Goal: Task Accomplishment & Management: Manage account settings

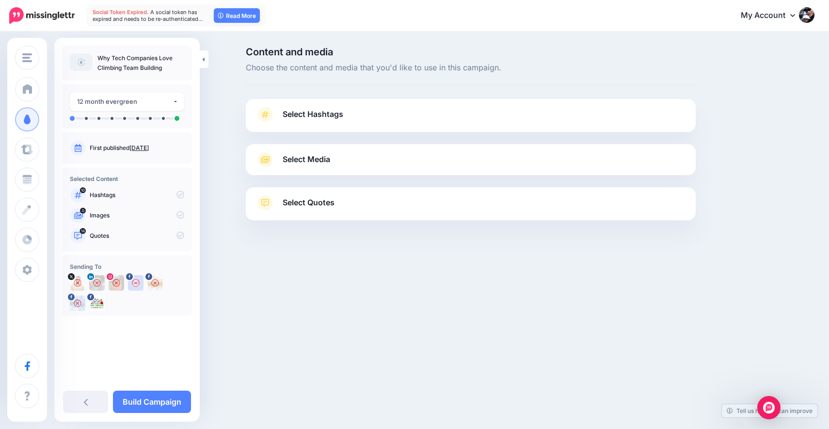
click at [355, 112] on link "Select Hashtags" at bounding box center [471, 119] width 431 height 25
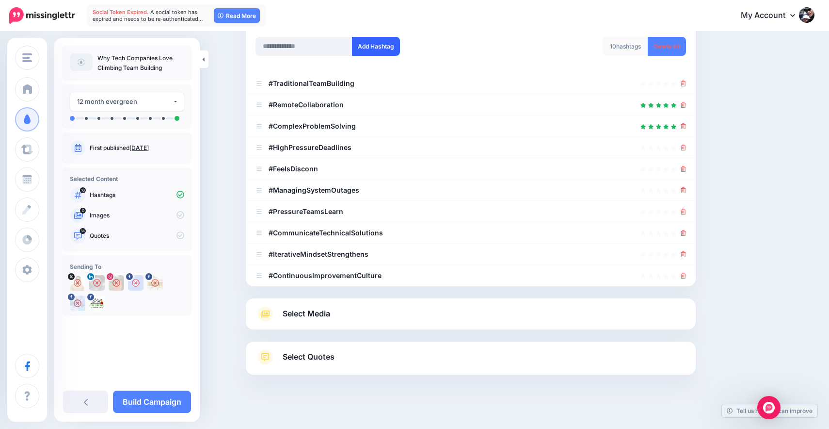
scroll to position [132, 0]
click at [685, 104] on icon at bounding box center [683, 105] width 5 height 6
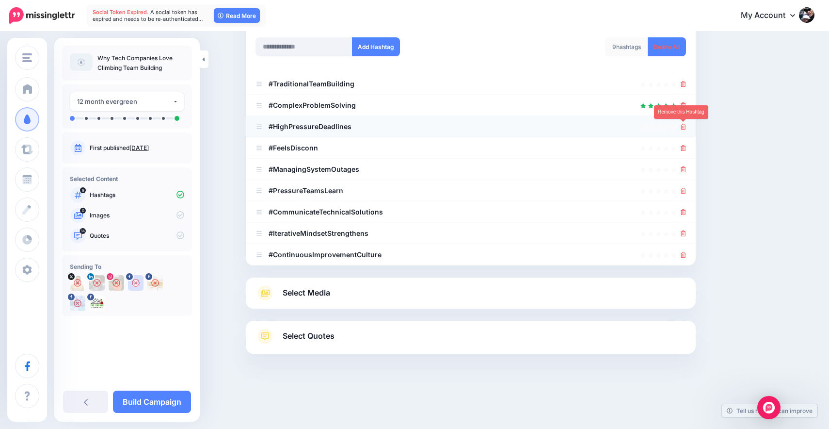
click at [685, 126] on icon at bounding box center [683, 127] width 5 height 6
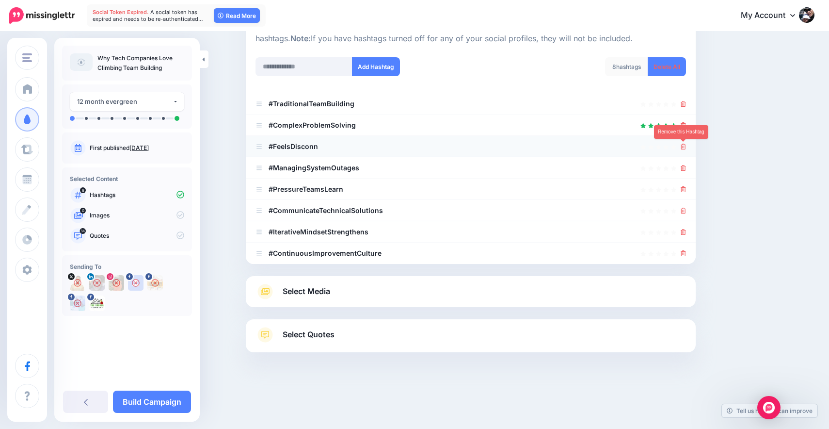
click at [684, 146] on icon at bounding box center [683, 147] width 5 height 6
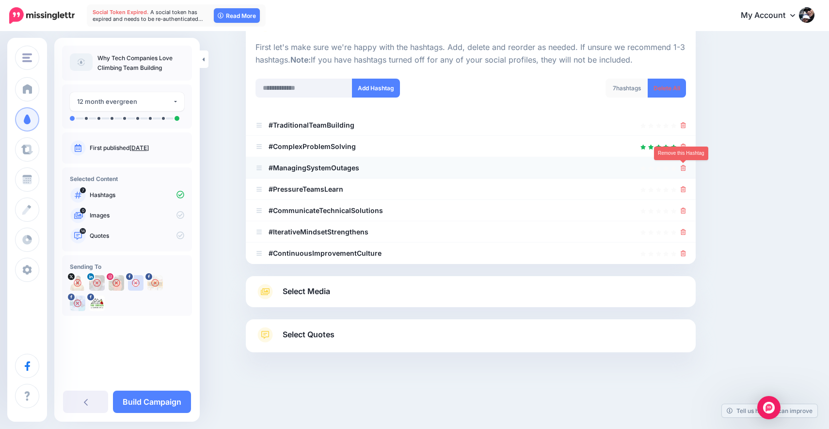
click at [682, 167] on icon at bounding box center [683, 168] width 5 height 6
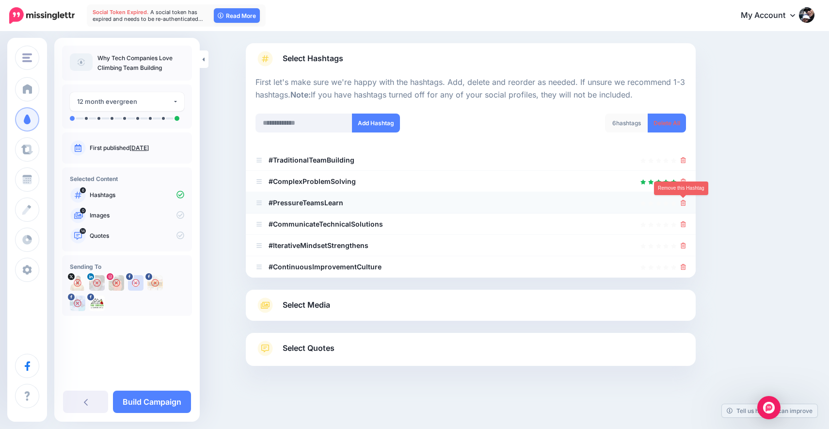
click at [685, 207] on link at bounding box center [683, 202] width 5 height 8
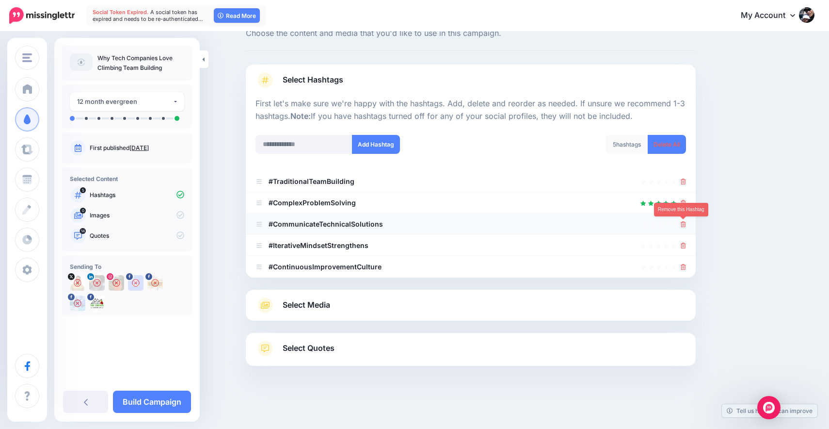
click at [684, 226] on icon at bounding box center [683, 224] width 5 height 6
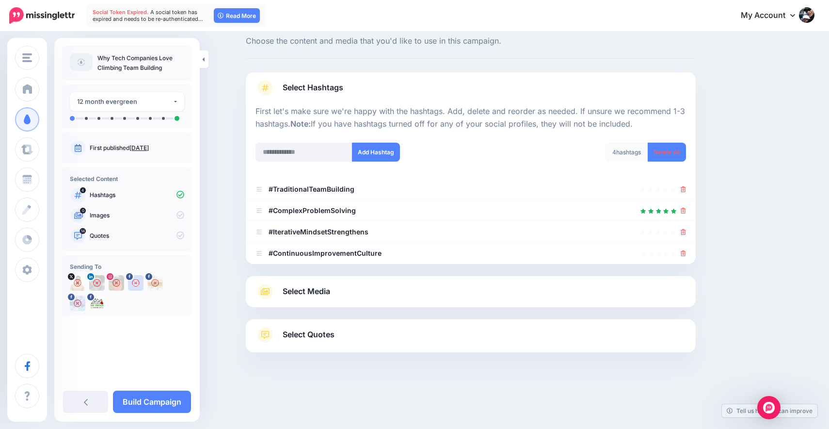
scroll to position [27, 0]
click at [685, 253] on icon at bounding box center [683, 253] width 5 height 6
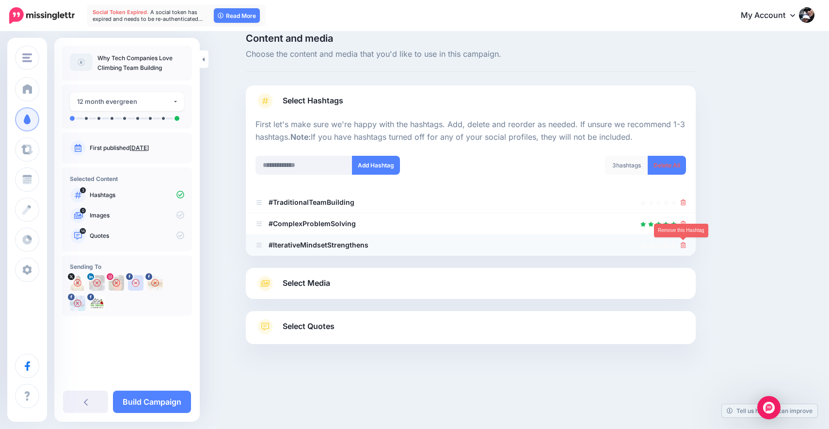
click at [684, 246] on icon at bounding box center [683, 245] width 5 height 6
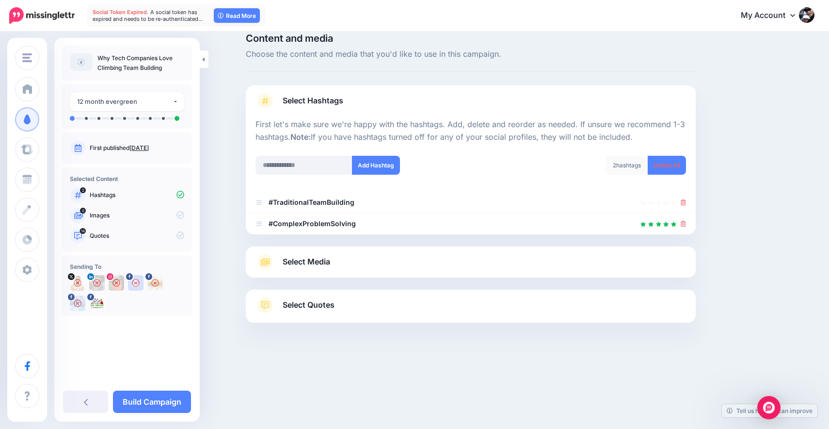
click at [581, 263] on link "Select Media" at bounding box center [471, 262] width 431 height 16
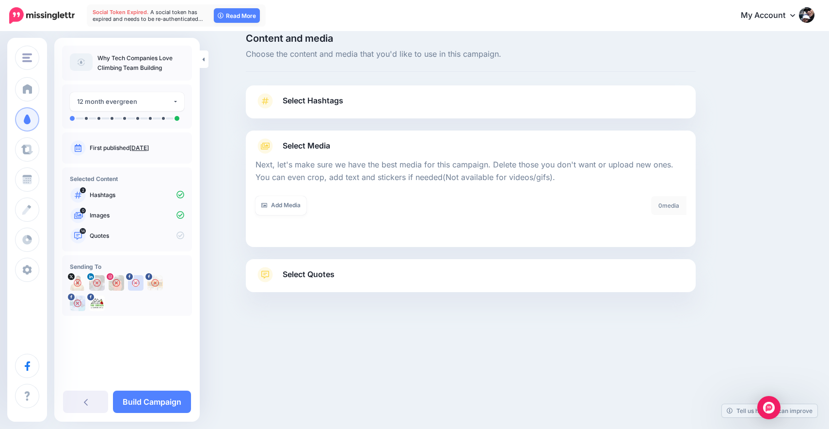
click at [292, 274] on span "Select Quotes" at bounding box center [309, 274] width 52 height 13
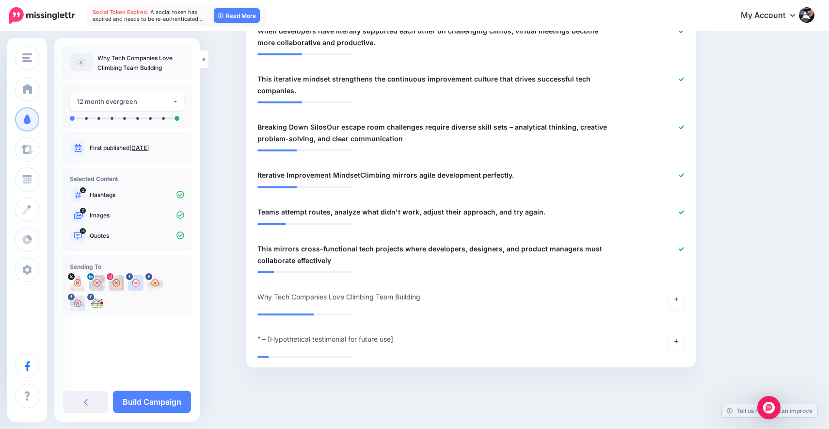
scroll to position [709, 0]
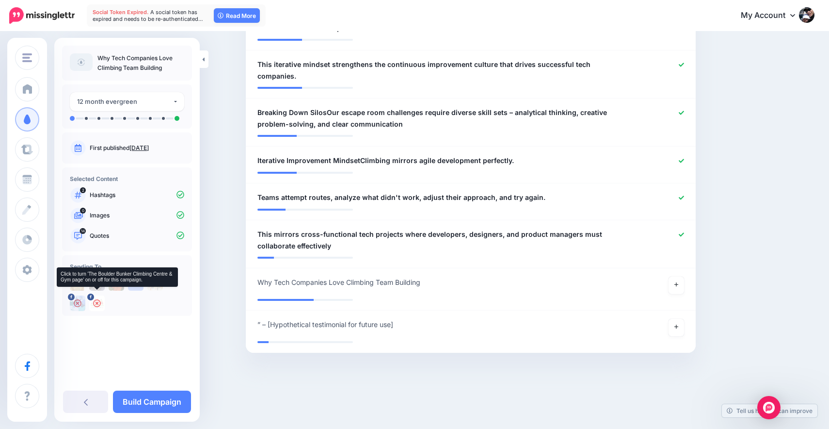
click at [98, 304] on icon at bounding box center [97, 303] width 8 height 8
click at [78, 281] on img at bounding box center [78, 283] width 16 height 16
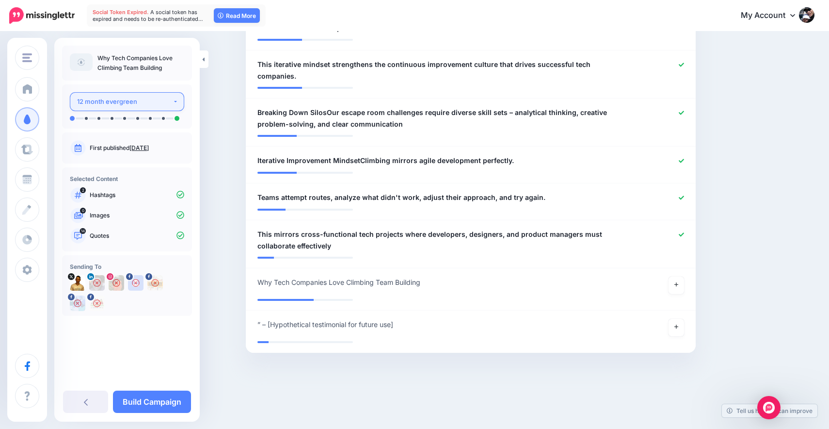
click at [151, 102] on div "12 month evergreen" at bounding box center [125, 101] width 96 height 11
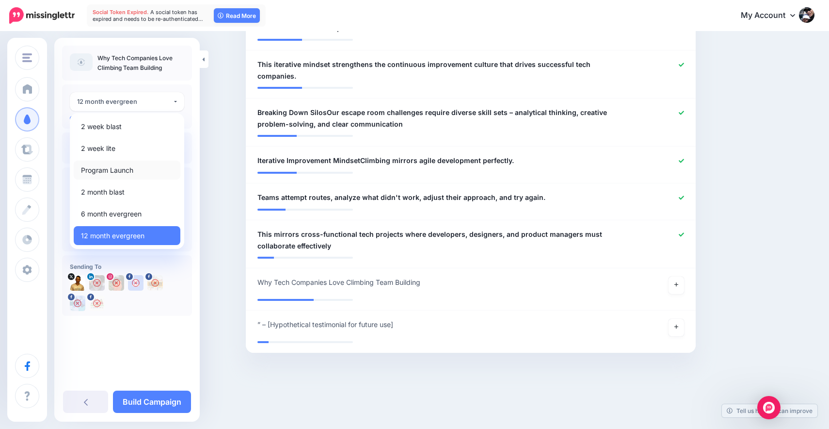
click at [124, 171] on span "Program Launch" at bounding box center [107, 170] width 52 height 12
select select "******"
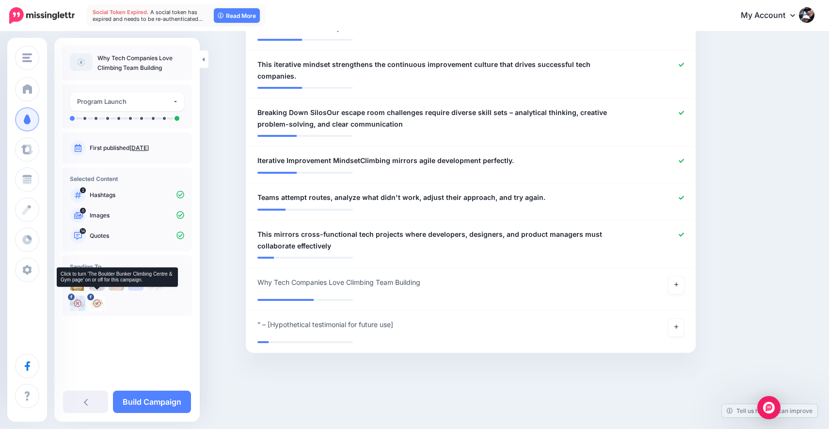
click at [97, 302] on img at bounding box center [97, 303] width 16 height 16
click at [77, 282] on icon at bounding box center [78, 283] width 8 height 8
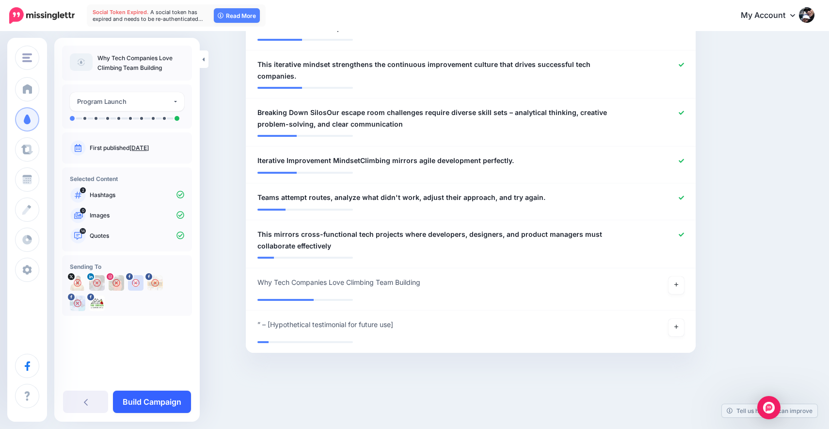
click at [153, 401] on link "Build Campaign" at bounding box center [152, 401] width 78 height 22
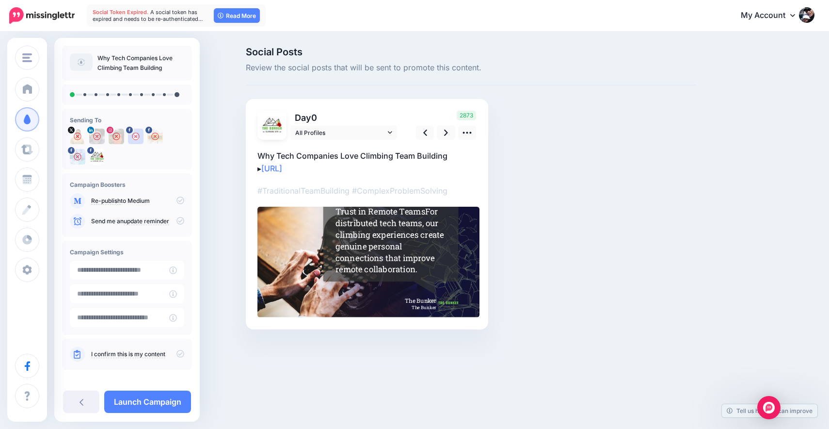
click at [395, 231] on div "Trust in Remote TeamsFor distributed tech teams, our climbing experiences creat…" at bounding box center [391, 240] width 113 height 69
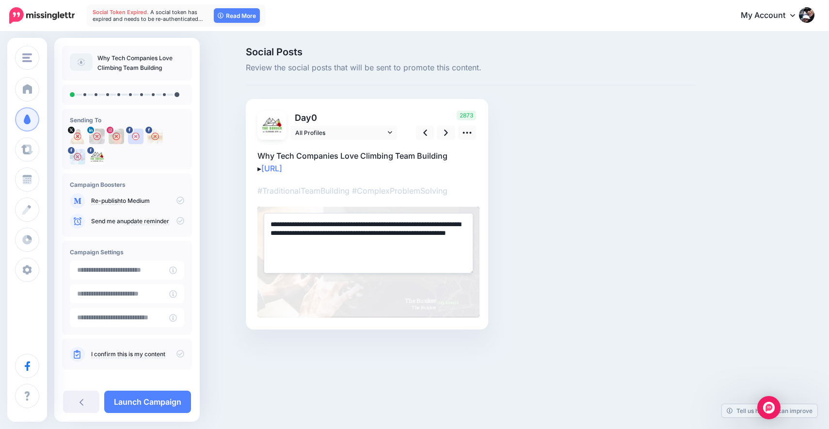
click at [342, 222] on textarea "**********" at bounding box center [368, 243] width 209 height 60
drag, startPoint x: 344, startPoint y: 223, endPoint x: 261, endPoint y: 225, distance: 82.9
click at [261, 225] on div "**********" at bounding box center [368, 262] width 222 height 111
click at [296, 221] on textarea "**********" at bounding box center [368, 243] width 209 height 60
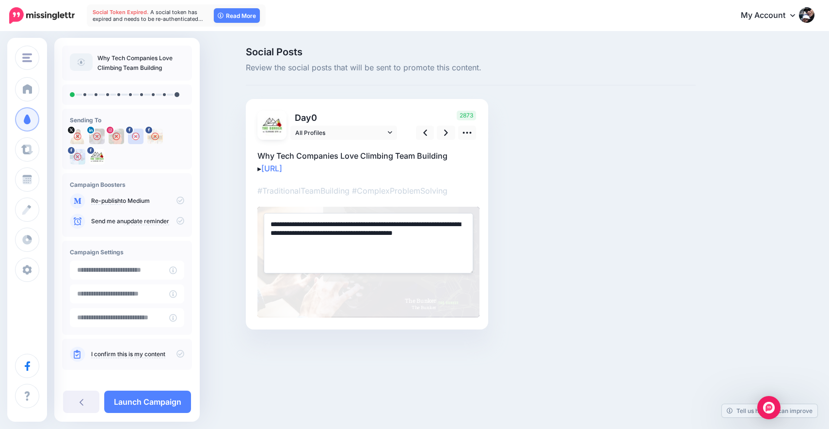
type textarea "**********"
click at [364, 350] on div at bounding box center [471, 343] width 450 height 29
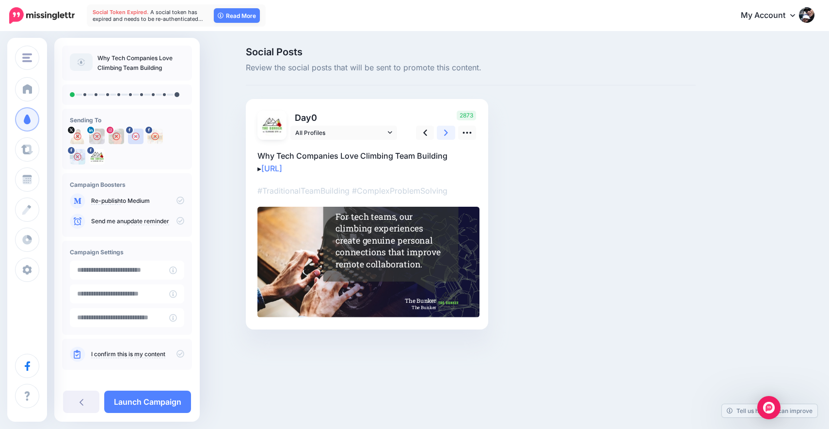
click at [441, 135] on link at bounding box center [446, 133] width 18 height 14
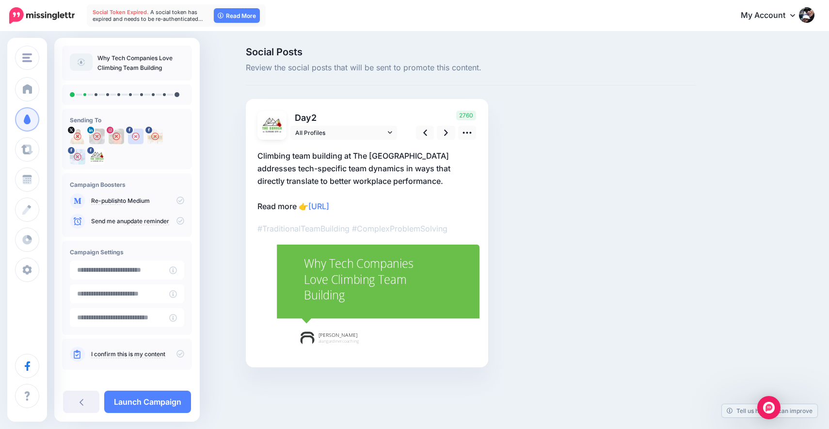
click at [403, 156] on p "Climbing team building at The Boulder Bunker addresses tech-specific team dynam…" at bounding box center [366, 180] width 219 height 63
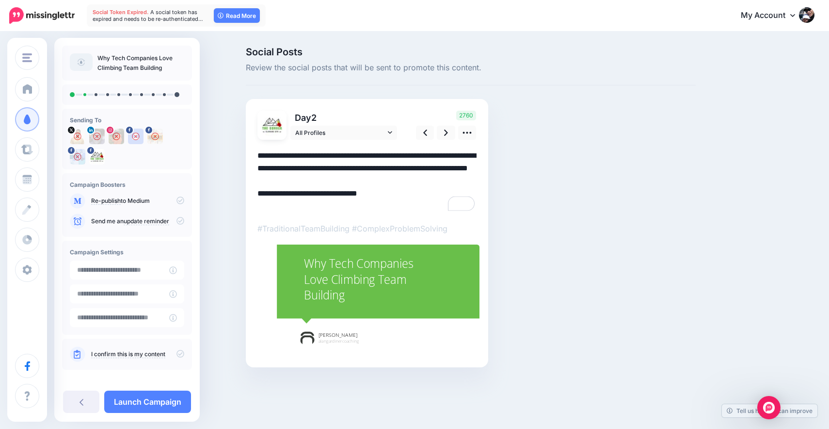
click at [386, 155] on textarea "**********" at bounding box center [366, 180] width 219 height 63
type textarea "**********"
click at [311, 337] on div at bounding box center [307, 337] width 15 height 15
click at [446, 137] on icon at bounding box center [446, 133] width 4 height 10
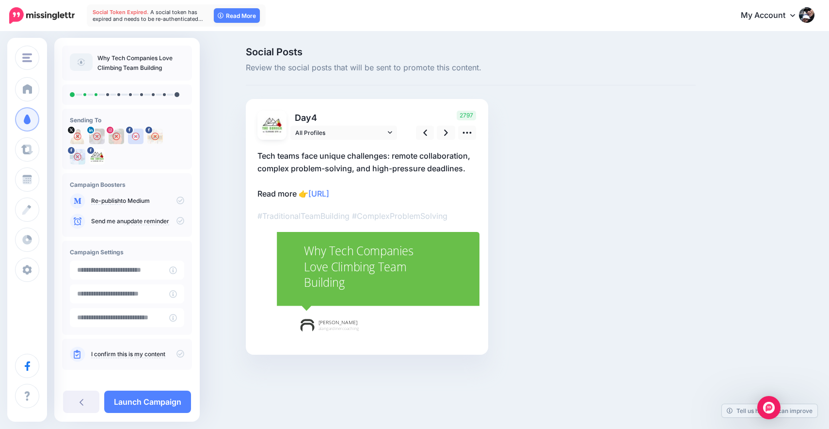
click at [335, 262] on div "Why Tech Companies Love Climbing Team Building" at bounding box center [369, 267] width 131 height 48
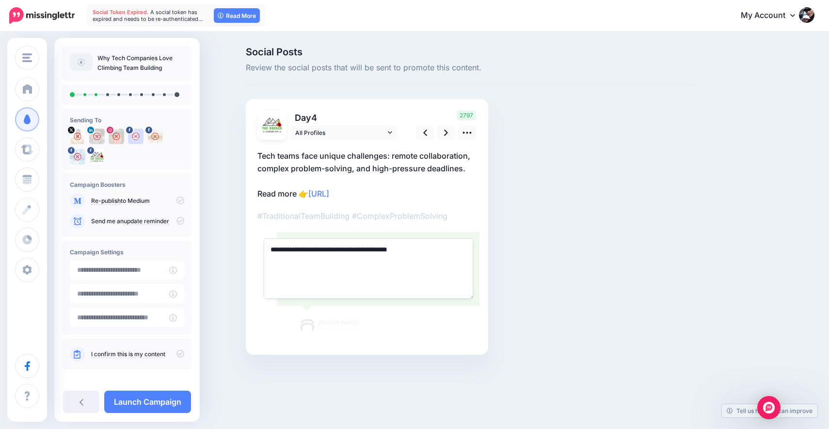
drag, startPoint x: 358, startPoint y: 250, endPoint x: 262, endPoint y: 244, distance: 96.6
click at [261, 244] on div "**********" at bounding box center [368, 287] width 222 height 111
click at [278, 250] on textarea "**********" at bounding box center [368, 268] width 209 height 60
type textarea "**********"
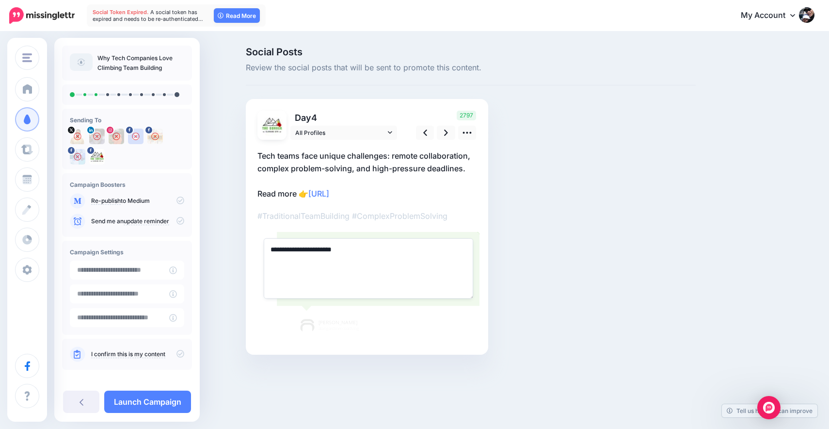
click at [422, 228] on div "Combined Shape" at bounding box center [366, 241] width 219 height 203
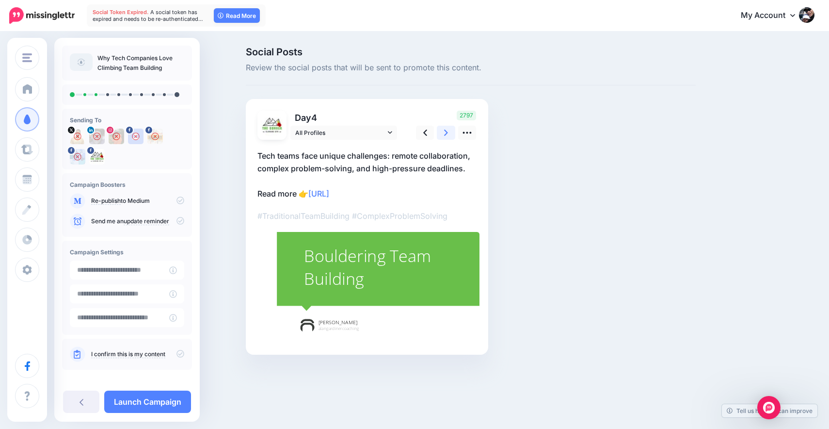
click at [445, 135] on icon at bounding box center [446, 132] width 4 height 6
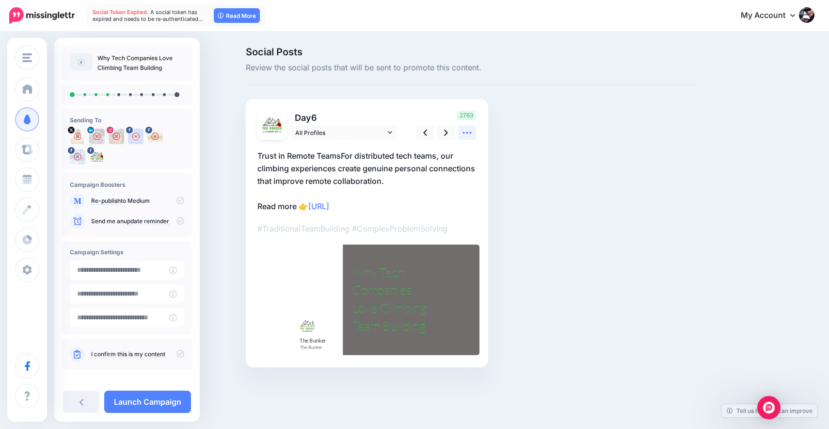
click at [470, 133] on icon at bounding box center [467, 133] width 9 height 2
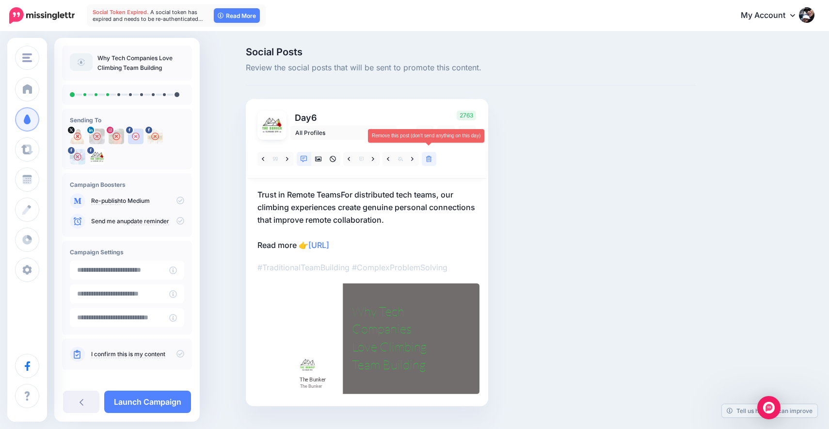
click at [431, 159] on icon at bounding box center [429, 159] width 6 height 7
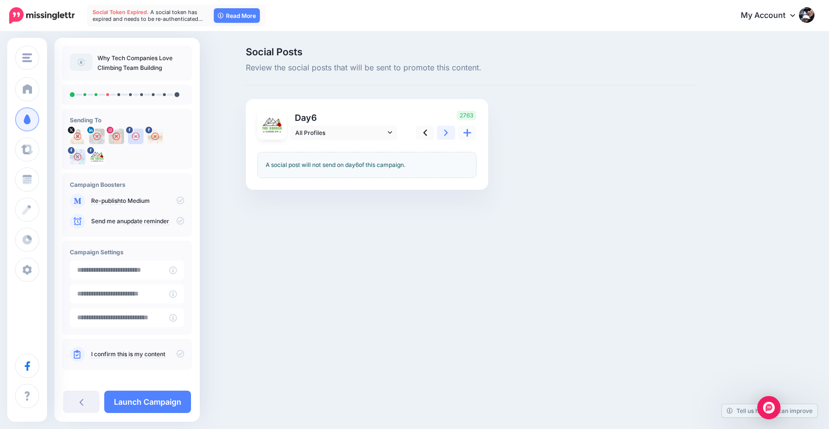
click at [443, 137] on link at bounding box center [446, 133] width 18 height 14
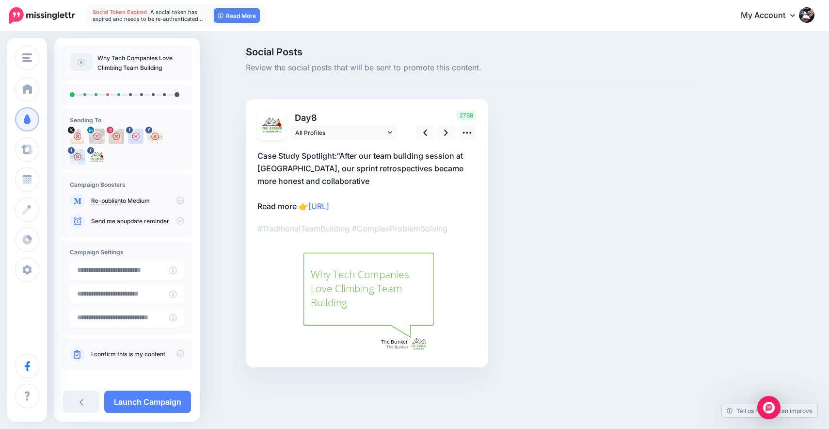
click at [314, 165] on p "Case Study Spotlight:“After our team building session at The Boulder Bunker, ou…" at bounding box center [366, 180] width 219 height 63
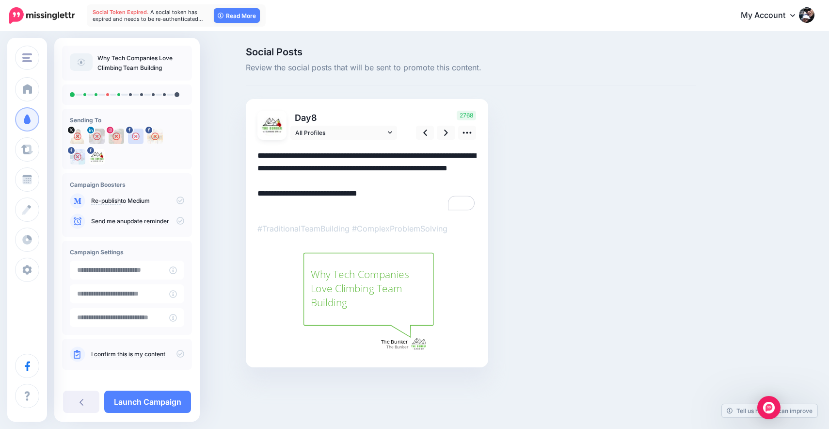
type textarea "**********"
click at [351, 286] on div "Why Tech Companies Love Climbing Team Building" at bounding box center [368, 288] width 116 height 43
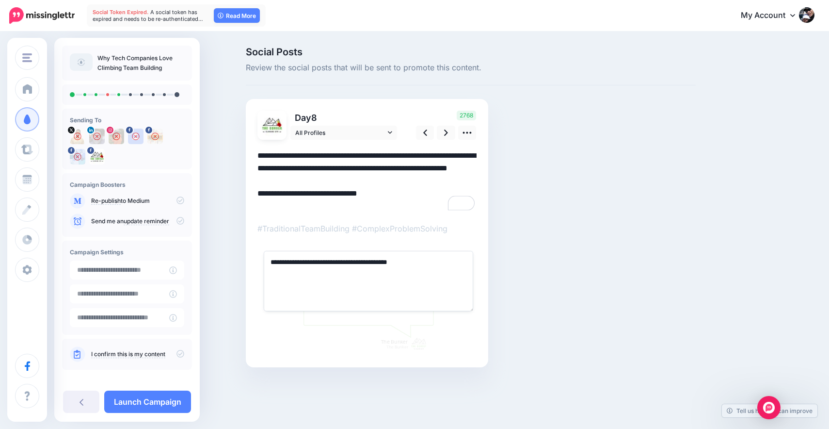
drag, startPoint x: 386, startPoint y: 263, endPoint x: 272, endPoint y: 256, distance: 115.2
click at [272, 256] on textarea "**********" at bounding box center [368, 281] width 209 height 60
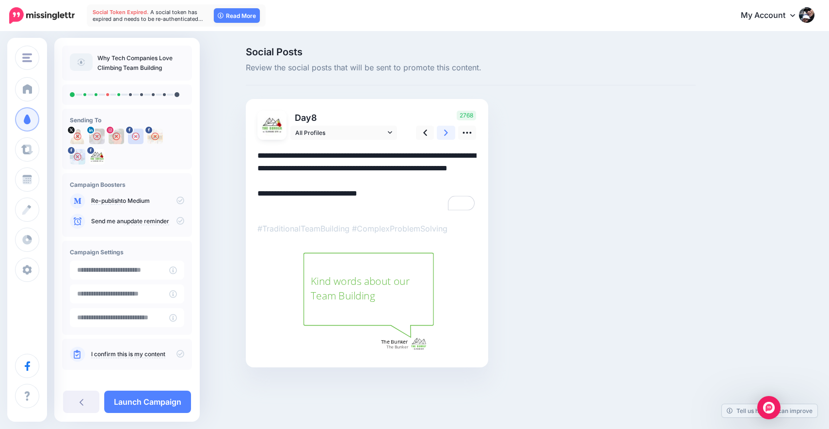
click at [448, 135] on icon at bounding box center [446, 133] width 4 height 10
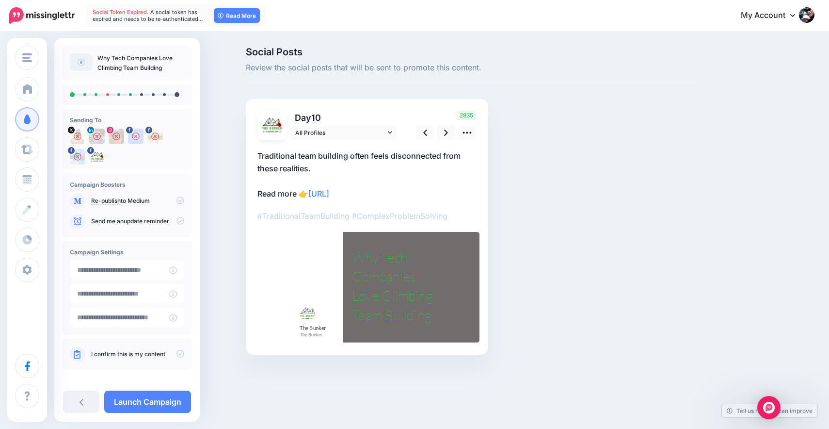
click at [392, 286] on div "Why Tech Companies Love Climbing Team Building" at bounding box center [392, 286] width 81 height 77
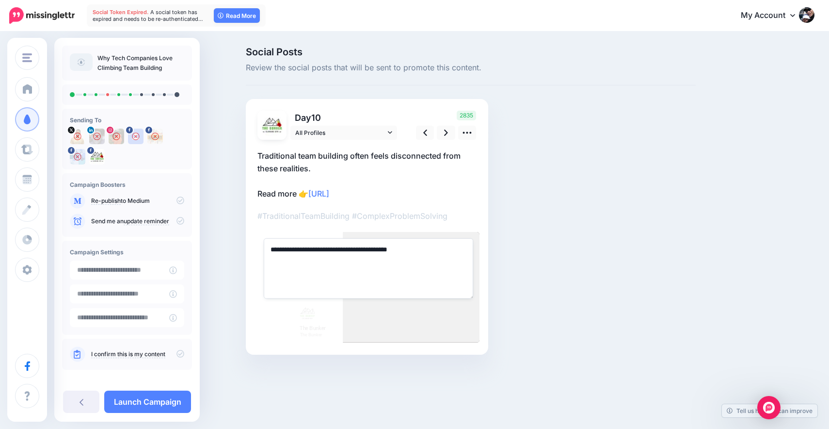
drag, startPoint x: 438, startPoint y: 252, endPoint x: 288, endPoint y: 242, distance: 150.2
click at [288, 242] on textarea "**********" at bounding box center [368, 268] width 209 height 60
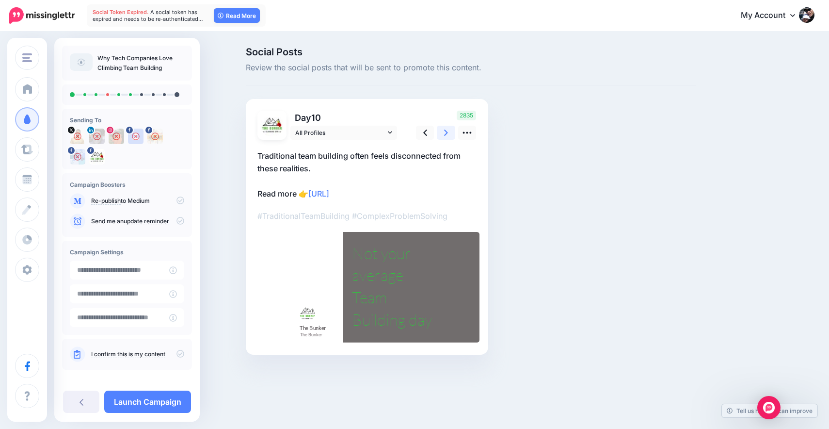
click at [444, 137] on icon at bounding box center [446, 133] width 4 height 10
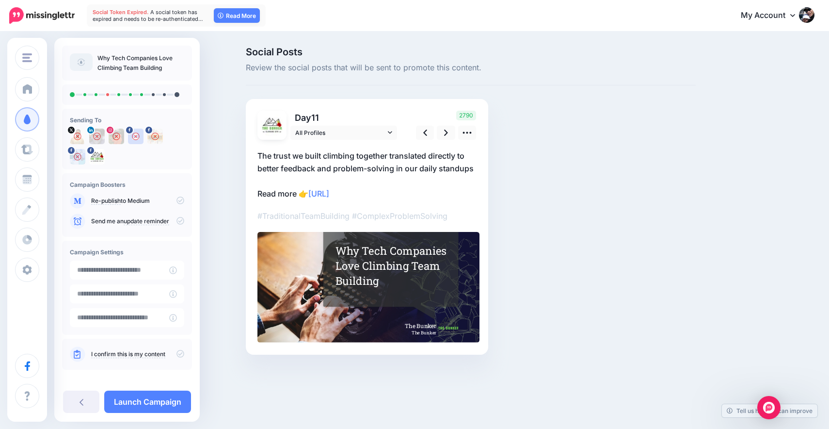
click at [278, 267] on div at bounding box center [368, 287] width 222 height 111
click at [444, 133] on link at bounding box center [446, 133] width 18 height 14
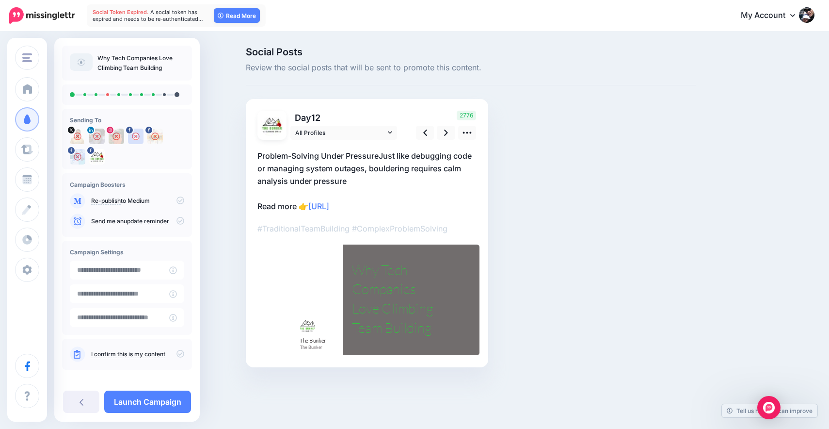
click at [353, 325] on div "Why Tech Companies Love Climbing Team Building" at bounding box center [392, 298] width 81 height 77
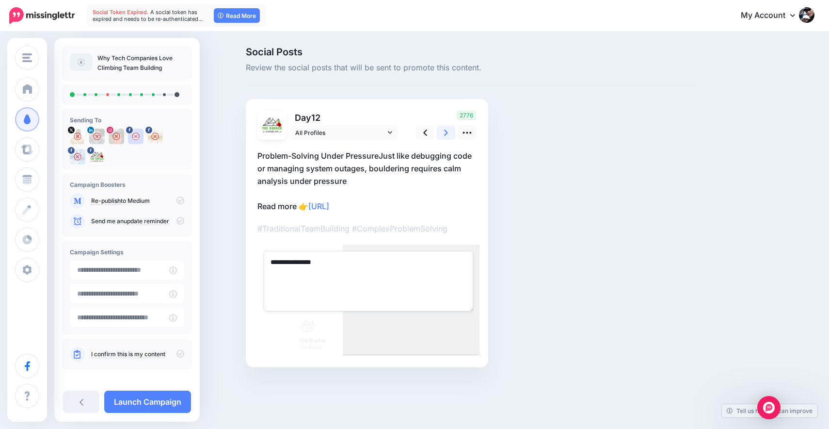
click at [443, 137] on link at bounding box center [446, 133] width 18 height 14
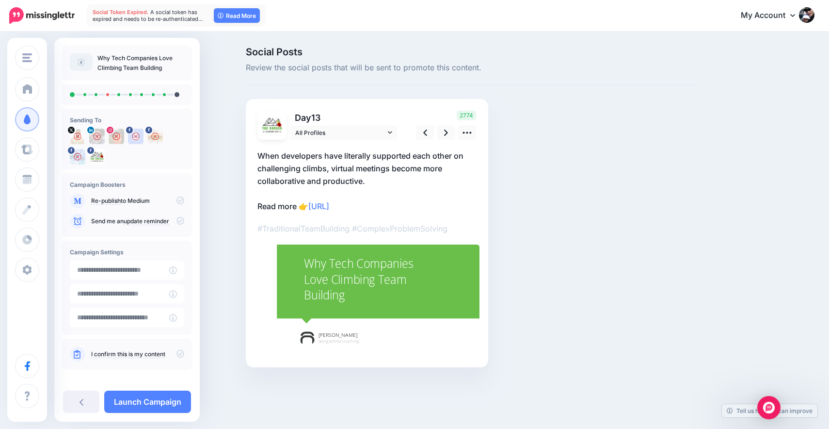
click at [334, 281] on div "Why Tech Companies Love Climbing Team Building" at bounding box center [369, 280] width 131 height 48
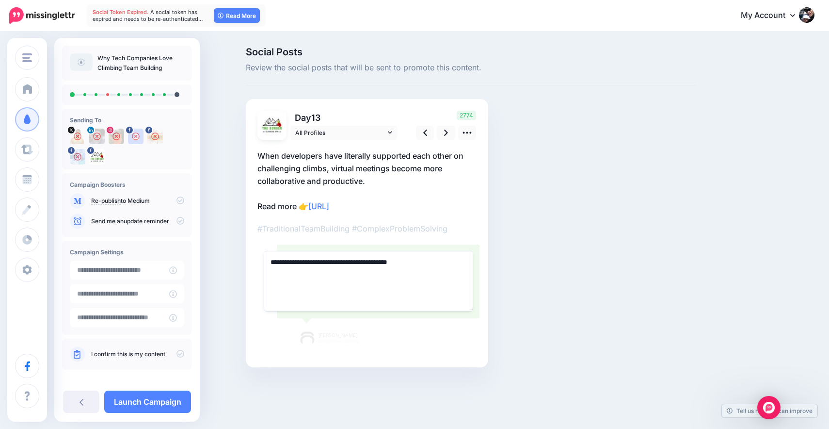
drag, startPoint x: 446, startPoint y: 262, endPoint x: 271, endPoint y: 262, distance: 175.1
click at [271, 262] on textarea "**********" at bounding box center [368, 281] width 209 height 60
click at [381, 263] on textarea "**********" at bounding box center [368, 281] width 209 height 60
click at [379, 263] on textarea "**********" at bounding box center [368, 281] width 209 height 60
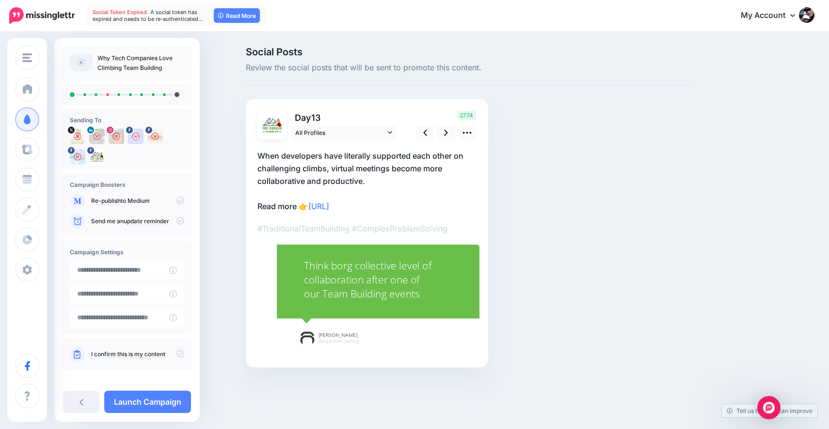
click at [405, 205] on p "When developers have literally supported each other on challenging climbs, virt…" at bounding box center [366, 180] width 219 height 63
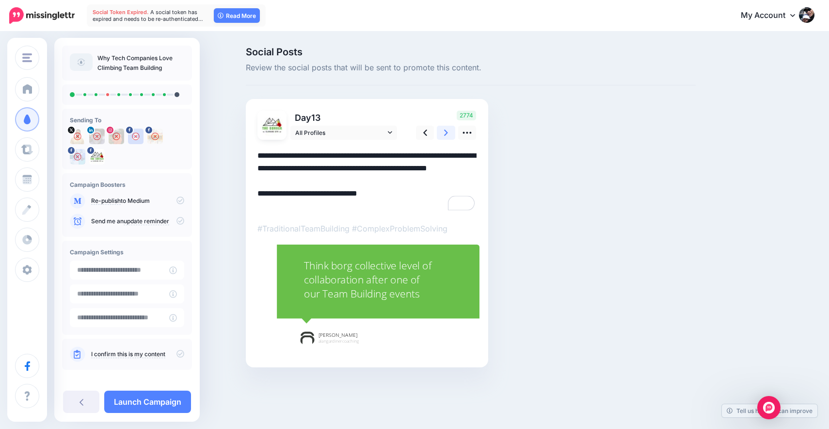
click at [447, 133] on icon at bounding box center [446, 132] width 4 height 6
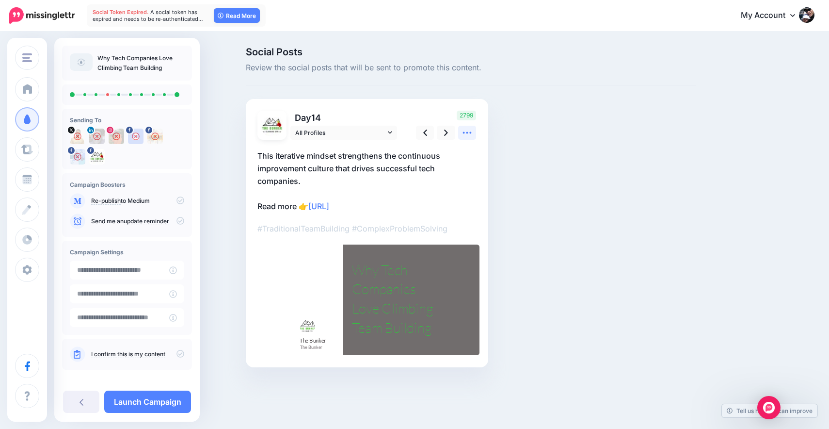
click at [466, 134] on icon at bounding box center [467, 133] width 10 height 10
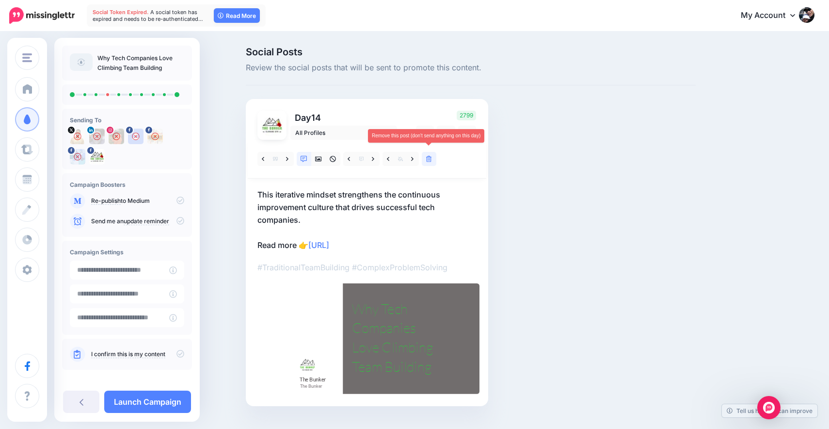
click at [429, 159] on icon at bounding box center [429, 159] width 6 height 7
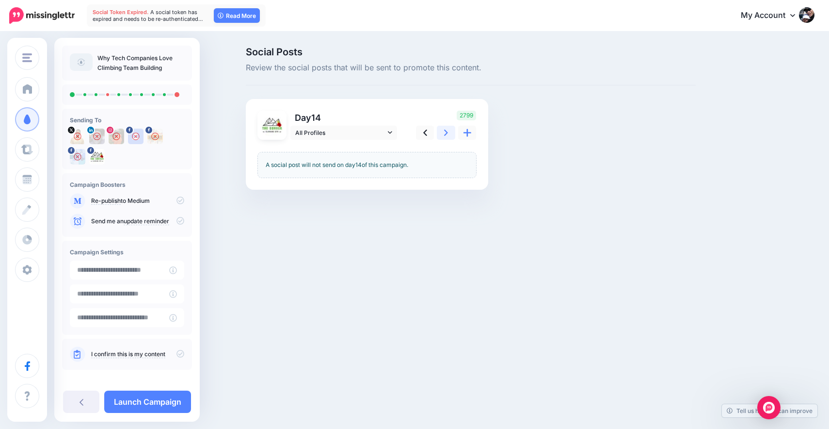
click at [444, 134] on link at bounding box center [446, 133] width 18 height 14
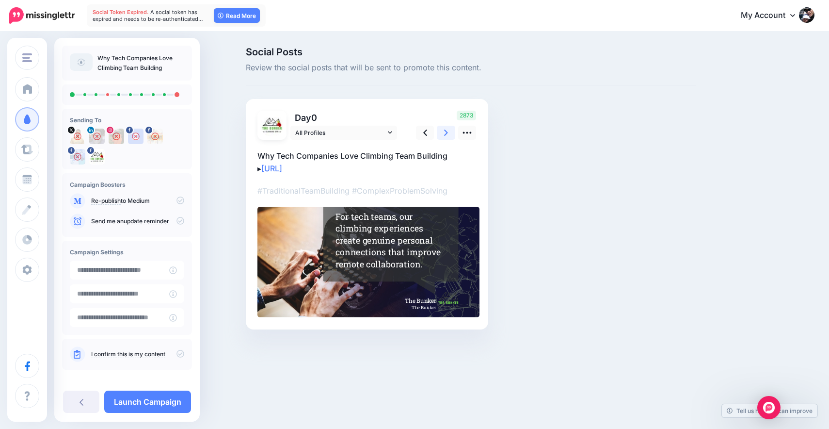
click at [448, 135] on link at bounding box center [446, 133] width 18 height 14
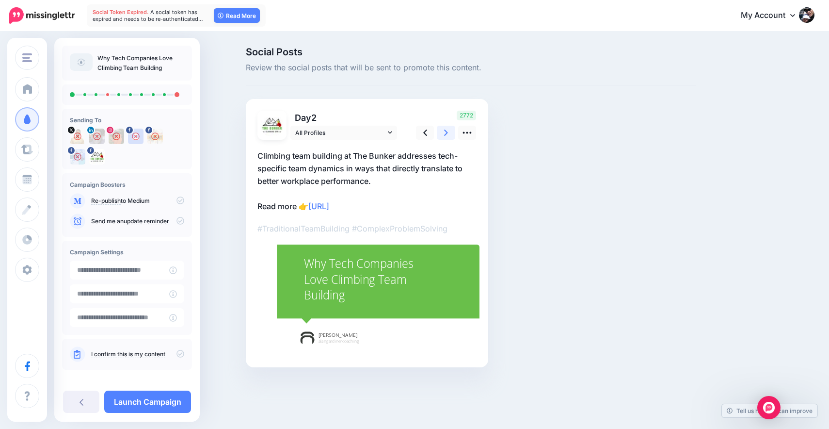
click at [445, 133] on icon at bounding box center [446, 133] width 4 height 10
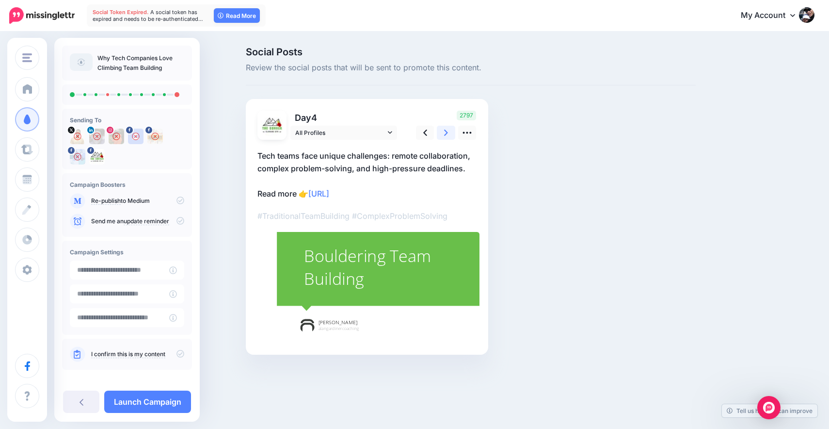
click at [445, 133] on icon at bounding box center [446, 133] width 4 height 10
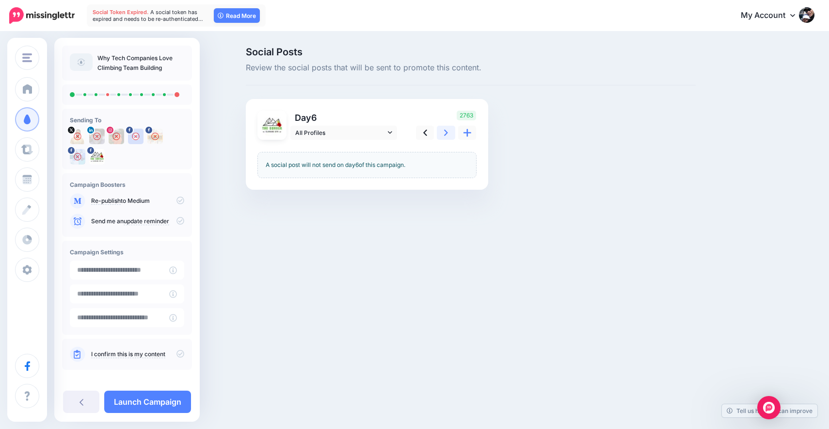
click at [445, 133] on icon at bounding box center [446, 133] width 4 height 10
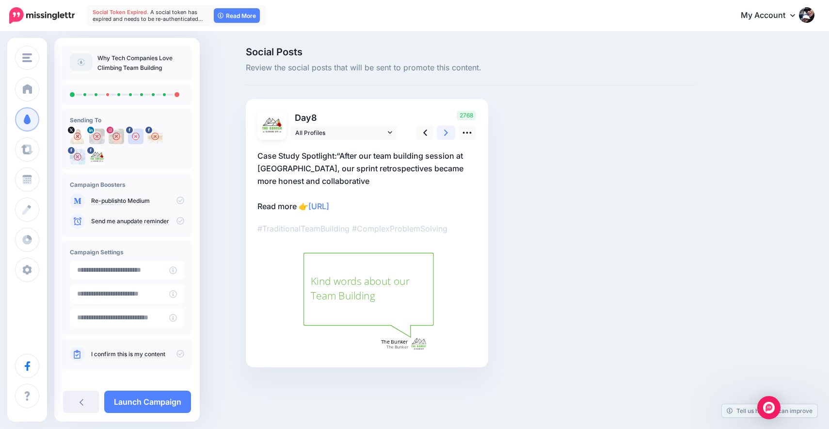
click at [445, 133] on icon at bounding box center [446, 133] width 4 height 10
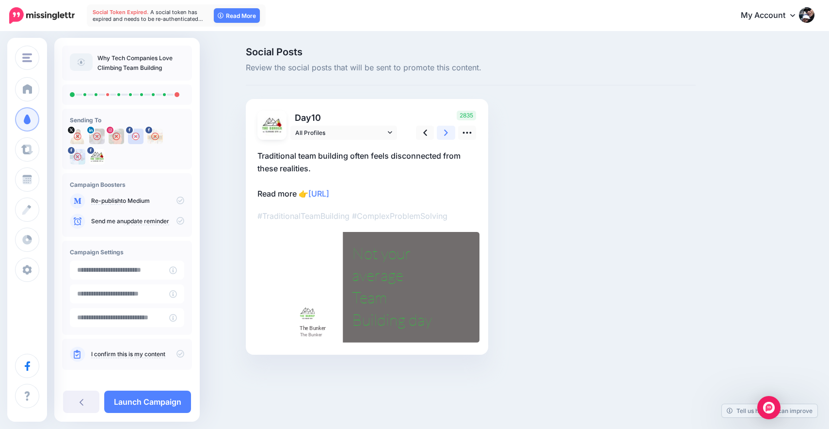
click at [445, 133] on icon at bounding box center [446, 133] width 4 height 10
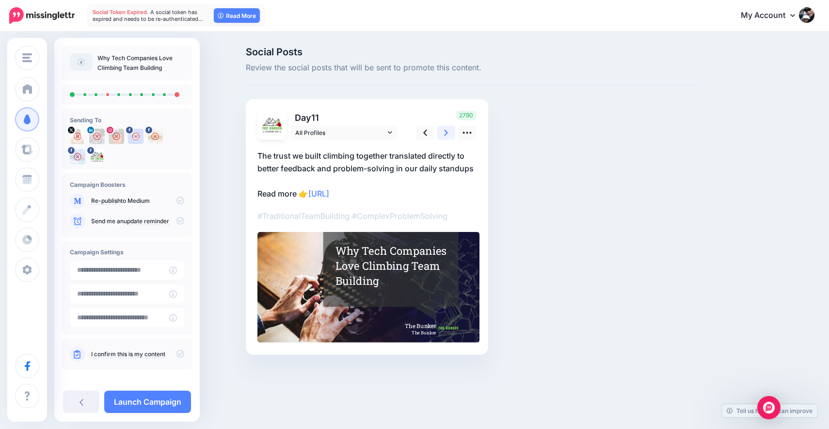
click at [448, 133] on icon at bounding box center [446, 133] width 4 height 10
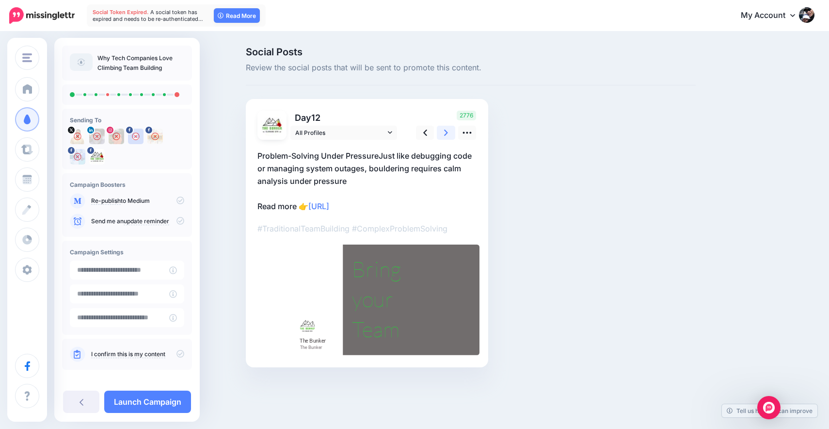
click at [448, 133] on icon at bounding box center [446, 133] width 4 height 10
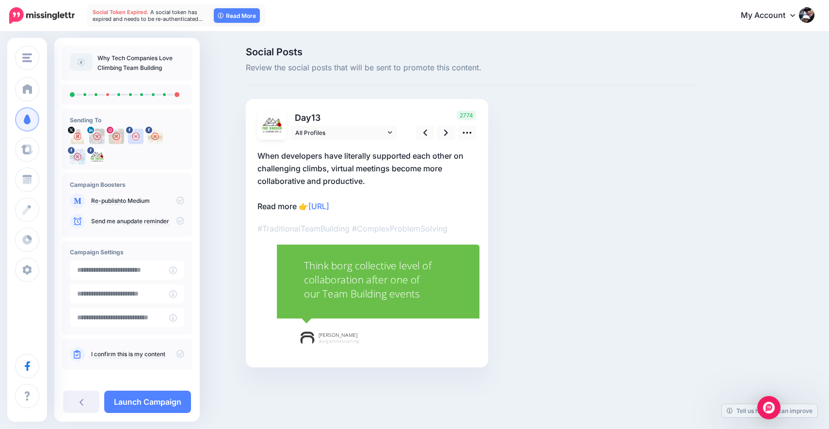
click at [426, 262] on div "Think borg collective level of collaboration after one of our Team Building eve…" at bounding box center [369, 279] width 131 height 43
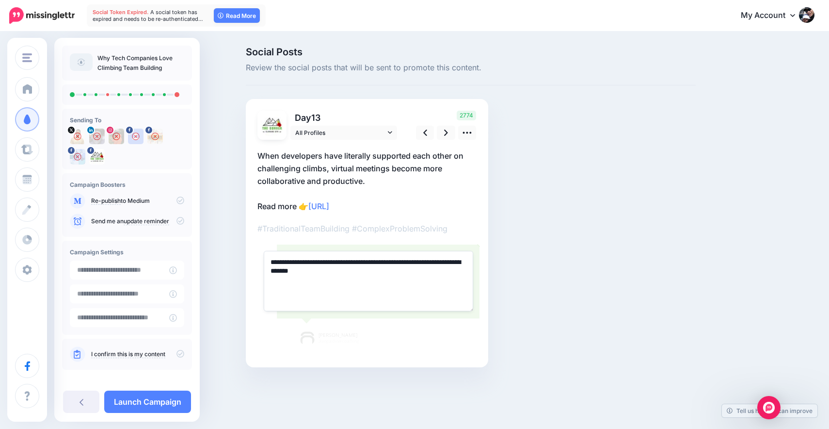
click at [356, 261] on textarea "**********" at bounding box center [368, 281] width 209 height 60
click at [418, 230] on p "#TraditionalTeamBuilding #ComplexProblemSolving" at bounding box center [366, 228] width 219 height 13
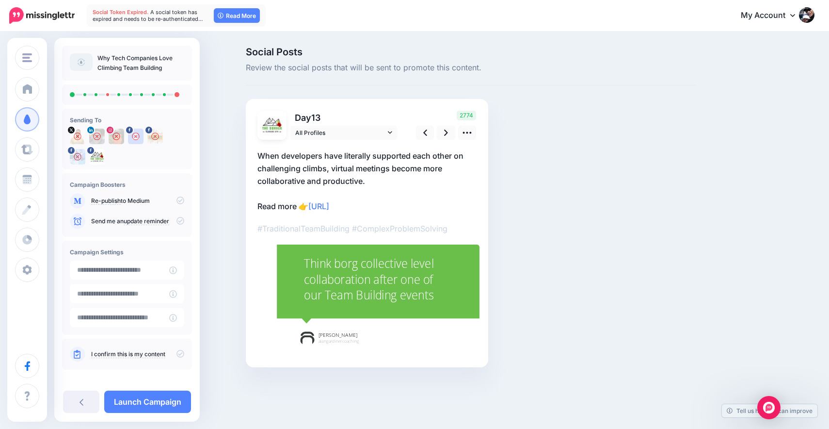
click at [409, 283] on div "Think borg collective level collaboration after one of our Team Building events" at bounding box center [369, 280] width 131 height 48
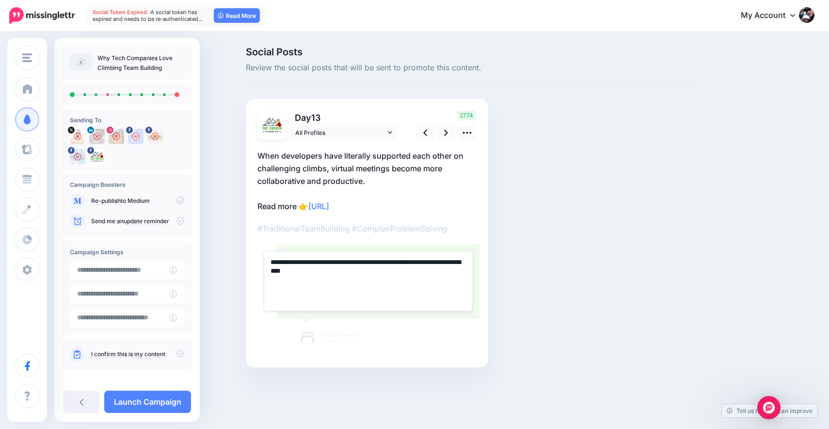
click at [414, 260] on textarea "**********" at bounding box center [368, 281] width 209 height 60
drag, startPoint x: 415, startPoint y: 261, endPoint x: 436, endPoint y: 259, distance: 21.5
click at [436, 259] on textarea "**********" at bounding box center [368, 281] width 209 height 60
type textarea "**********"
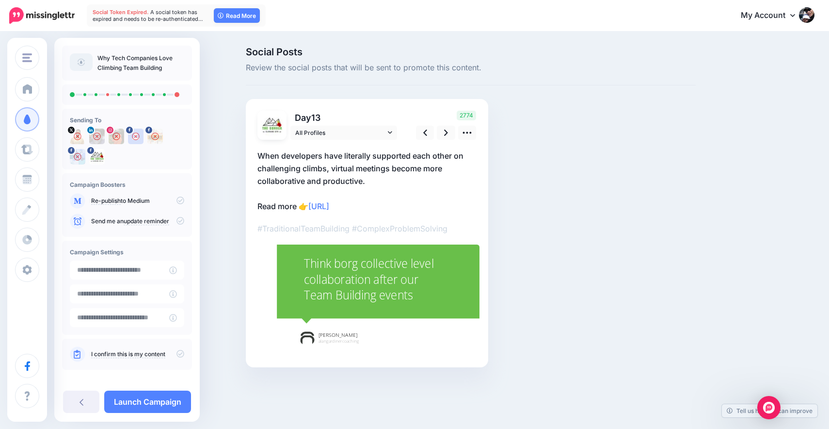
click at [421, 113] on div "2774" at bounding box center [445, 125] width 78 height 29
click at [366, 352] on div "Combined Shape Created with Sketch." at bounding box center [385, 283] width 219 height 161
click at [322, 338] on span "alangardinercoaching" at bounding box center [338, 341] width 41 height 8
click at [471, 134] on icon at bounding box center [467, 133] width 10 height 10
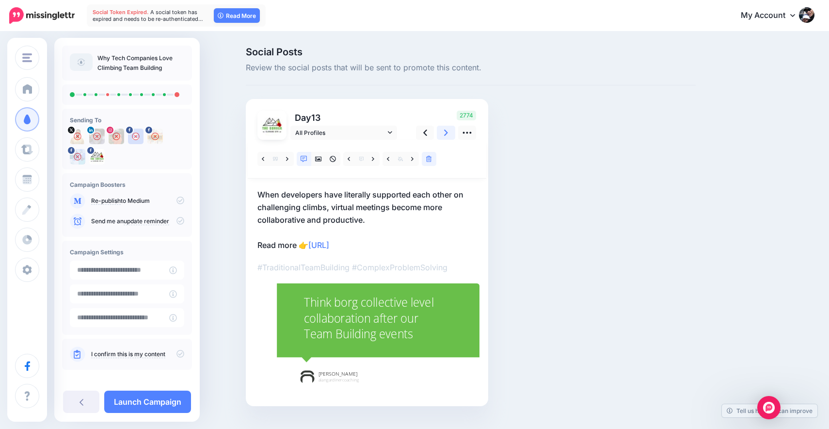
click at [450, 132] on link at bounding box center [446, 133] width 18 height 14
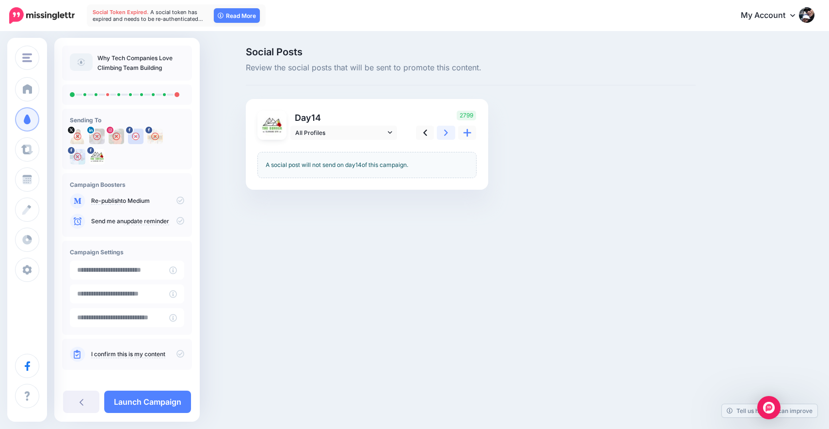
click at [448, 132] on link at bounding box center [446, 133] width 18 height 14
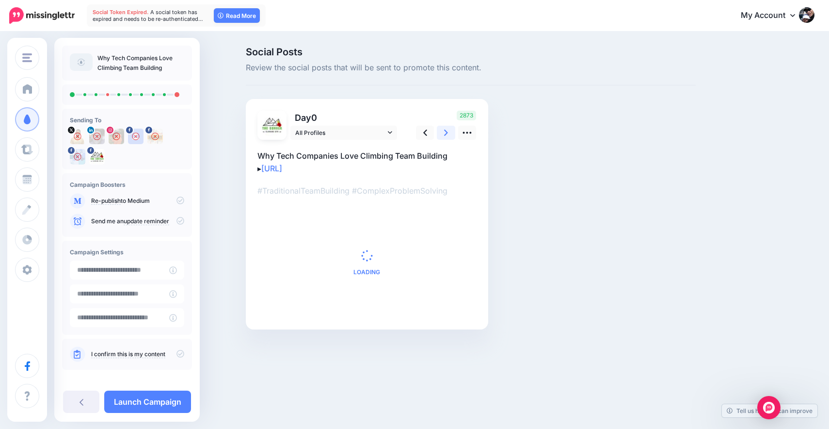
click at [448, 132] on link at bounding box center [446, 133] width 18 height 14
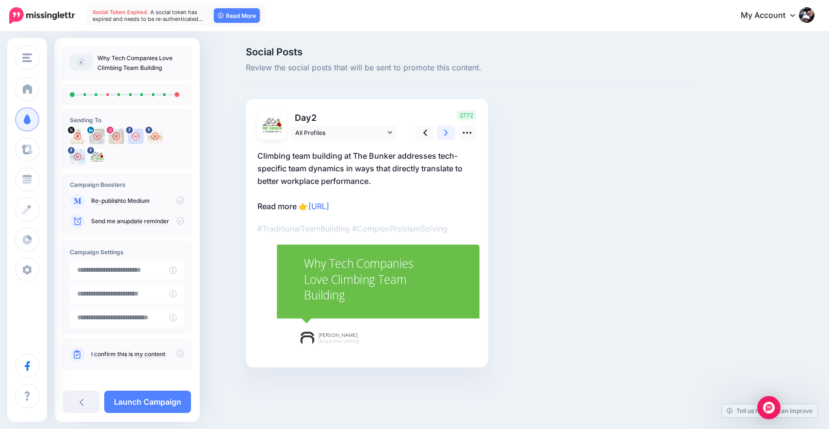
click at [448, 132] on link at bounding box center [446, 133] width 18 height 14
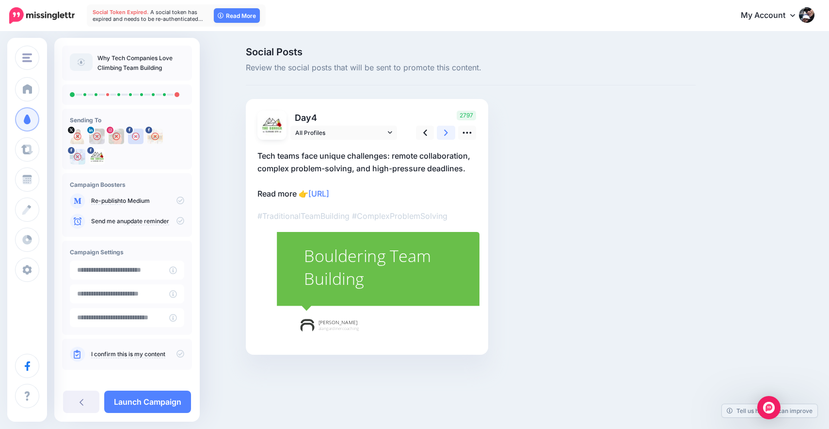
click at [448, 132] on link at bounding box center [446, 133] width 18 height 14
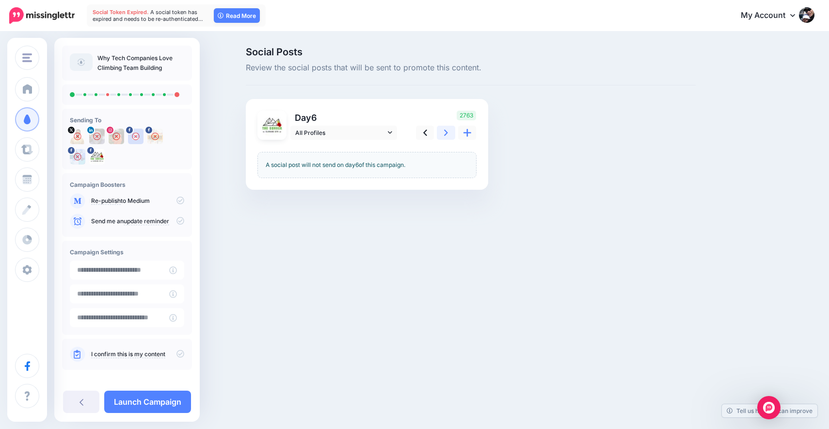
click at [448, 132] on link at bounding box center [446, 133] width 18 height 14
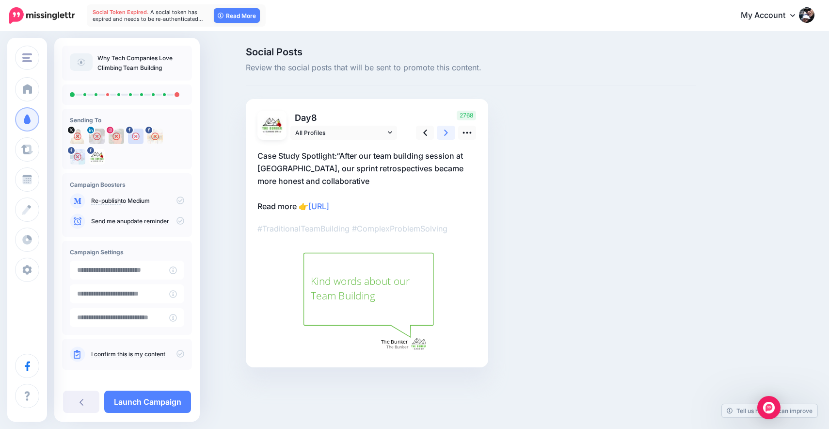
click at [448, 132] on link at bounding box center [446, 133] width 18 height 14
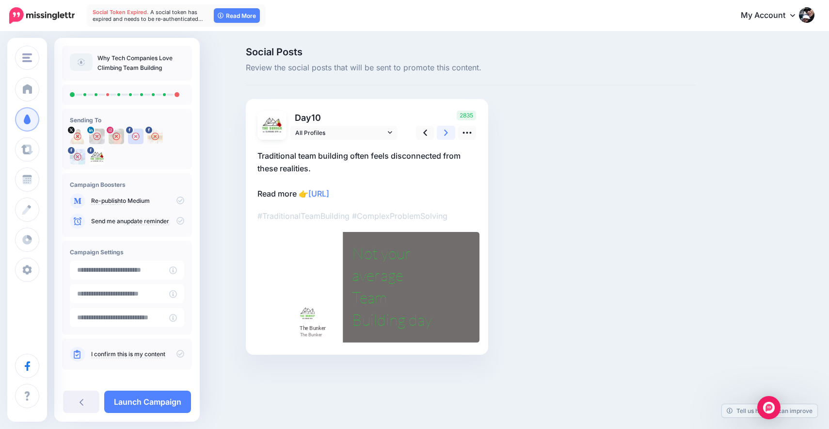
click at [450, 130] on link at bounding box center [446, 133] width 18 height 14
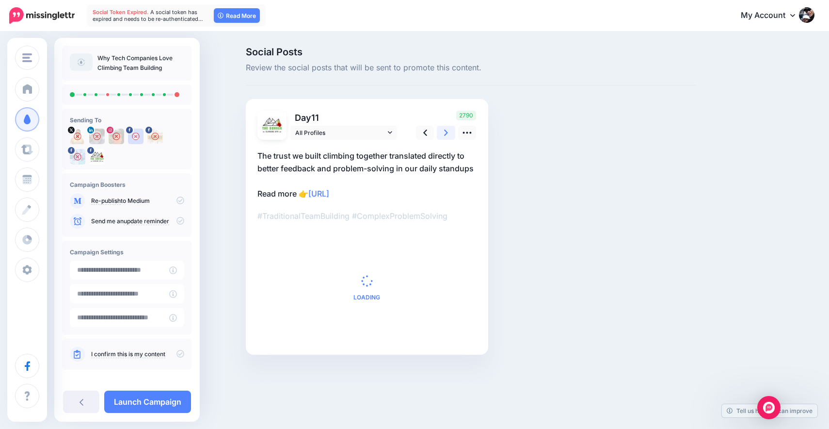
click at [447, 131] on icon at bounding box center [446, 133] width 4 height 10
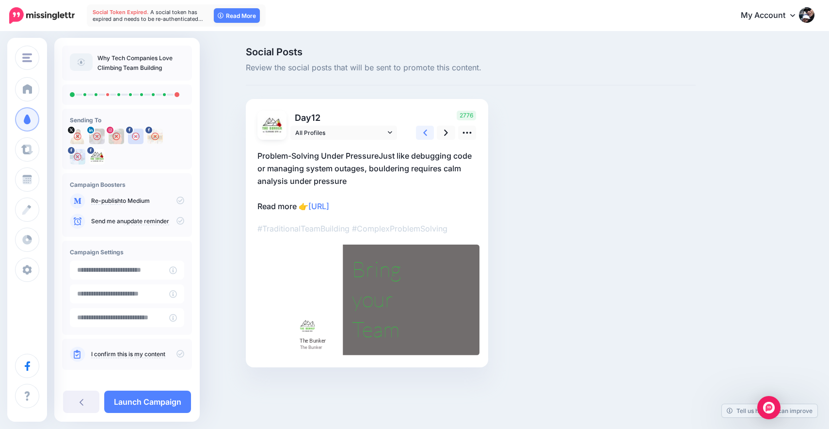
click at [426, 131] on icon at bounding box center [425, 132] width 4 height 6
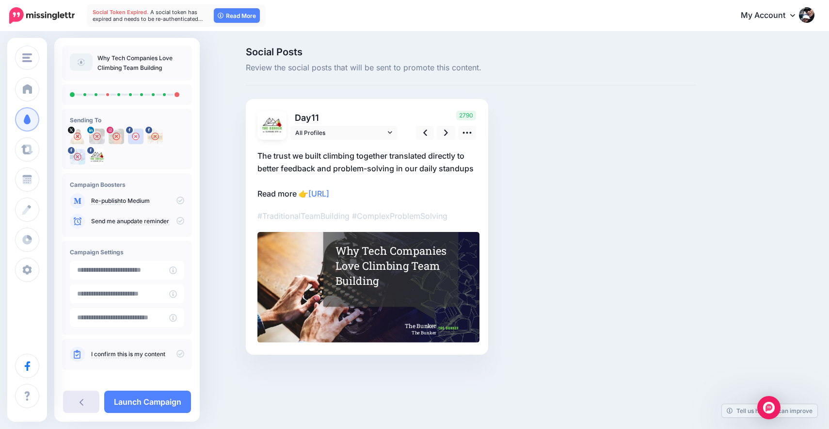
click at [84, 399] on link at bounding box center [81, 401] width 36 height 22
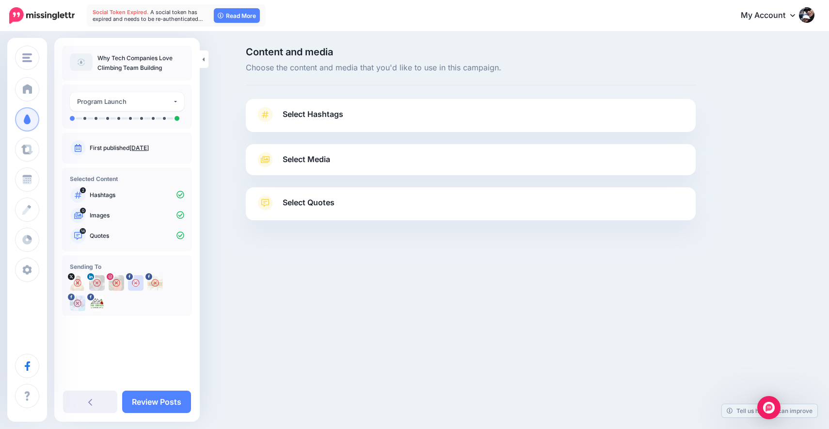
click at [141, 145] on link "[DATE]" at bounding box center [138, 147] width 19 height 7
click at [151, 403] on link "Review Posts" at bounding box center [156, 401] width 69 height 22
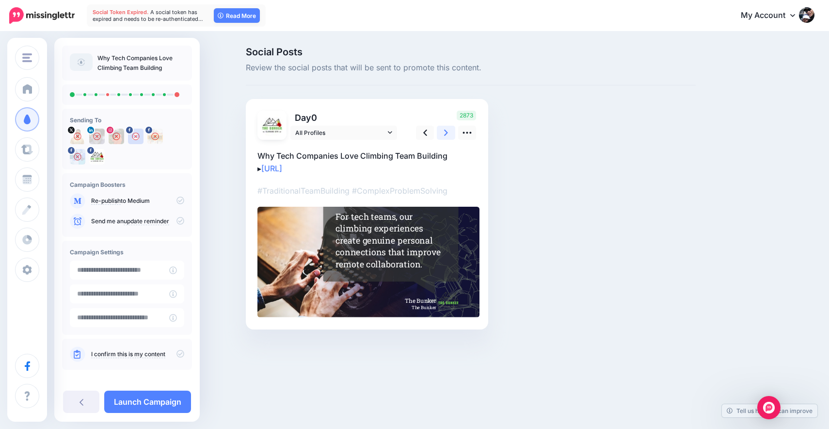
click at [446, 138] on link at bounding box center [446, 133] width 18 height 14
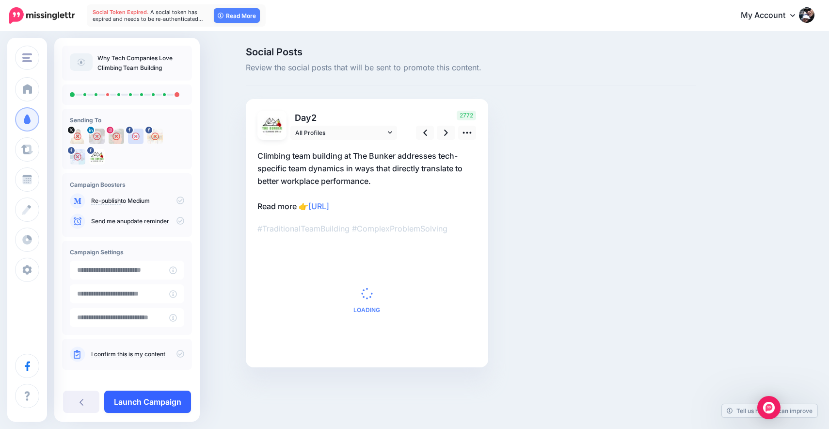
click at [163, 399] on link "Launch Campaign" at bounding box center [147, 401] width 87 height 22
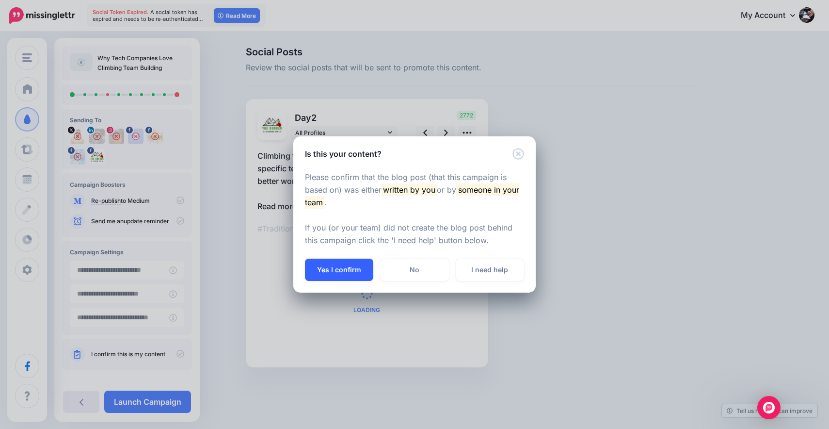
click at [343, 264] on button "Yes I confirm" at bounding box center [339, 269] width 68 height 22
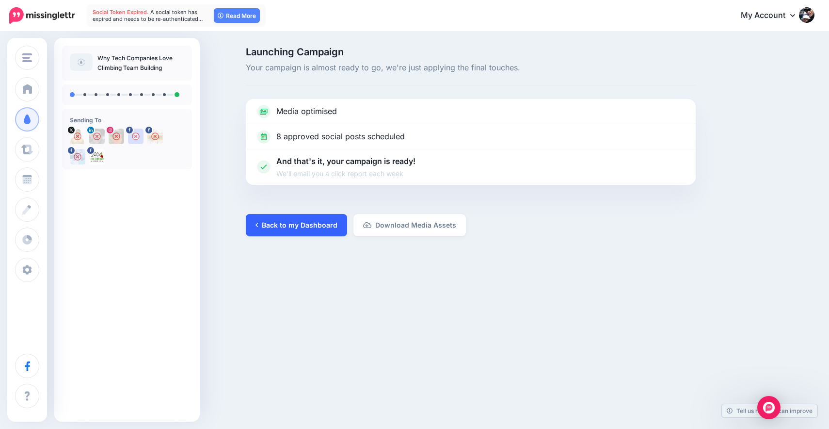
click at [307, 230] on link "Back to my Dashboard" at bounding box center [296, 225] width 101 height 22
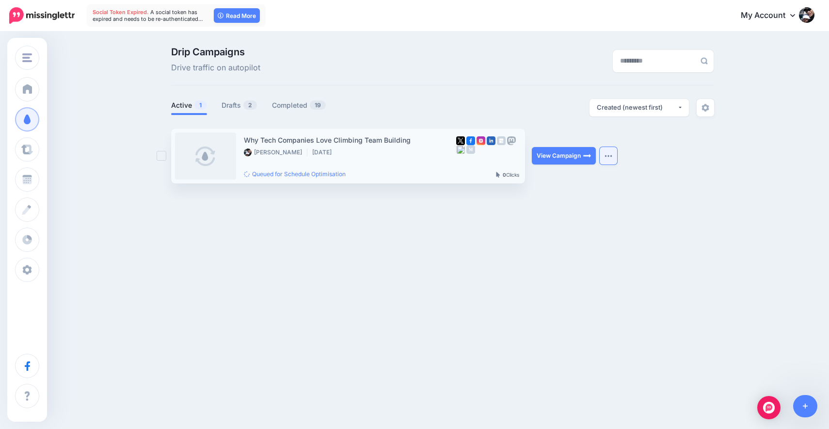
click at [605, 158] on button "button" at bounding box center [608, 155] width 17 height 17
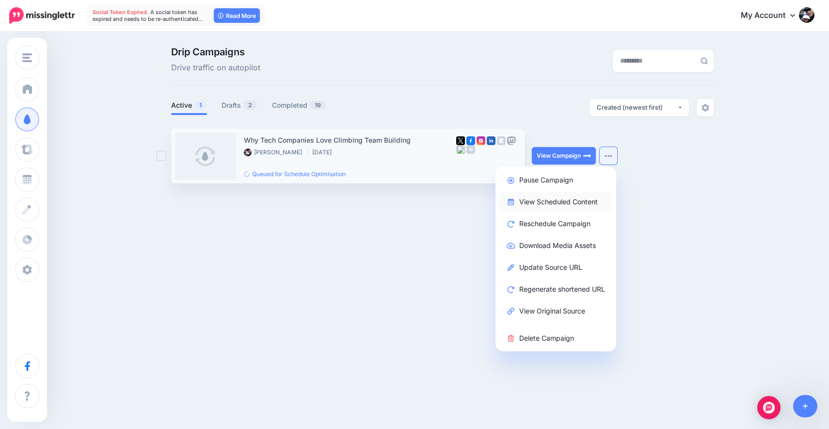
click at [561, 200] on link "View Scheduled Content" at bounding box center [555, 201] width 113 height 19
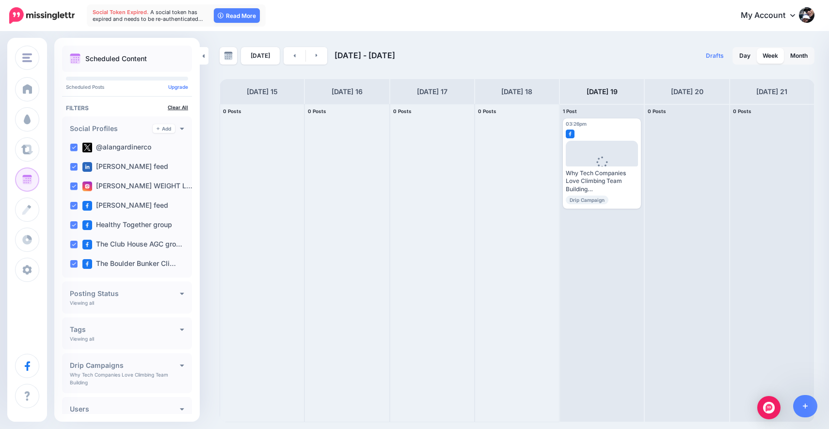
click at [182, 105] on link "Clear All" at bounding box center [178, 107] width 20 height 6
click at [172, 107] on link "Clear All" at bounding box center [178, 107] width 20 height 6
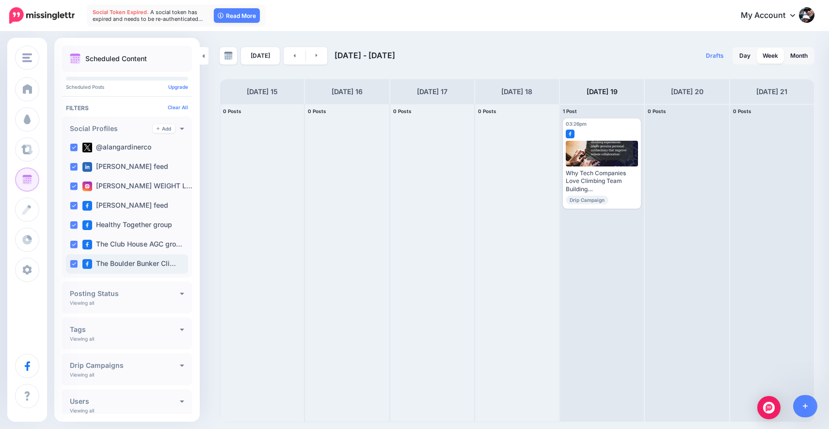
click at [73, 264] on ins at bounding box center [74, 264] width 8 height 8
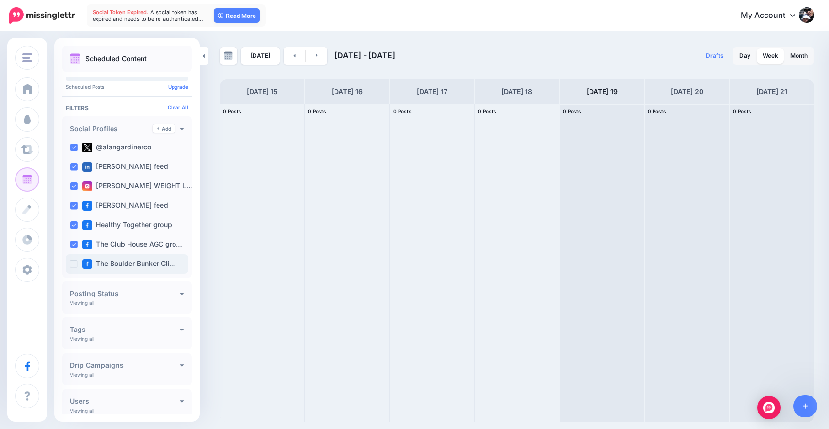
click at [73, 260] on ins at bounding box center [74, 264] width 8 height 8
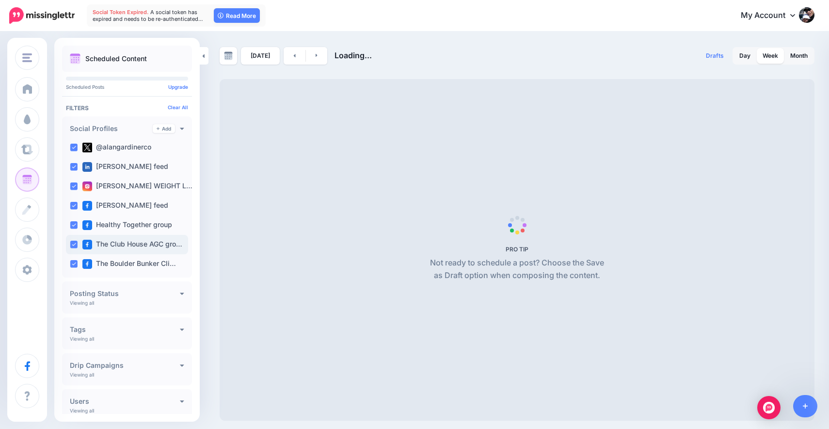
click at [73, 245] on ins at bounding box center [74, 245] width 8 height 8
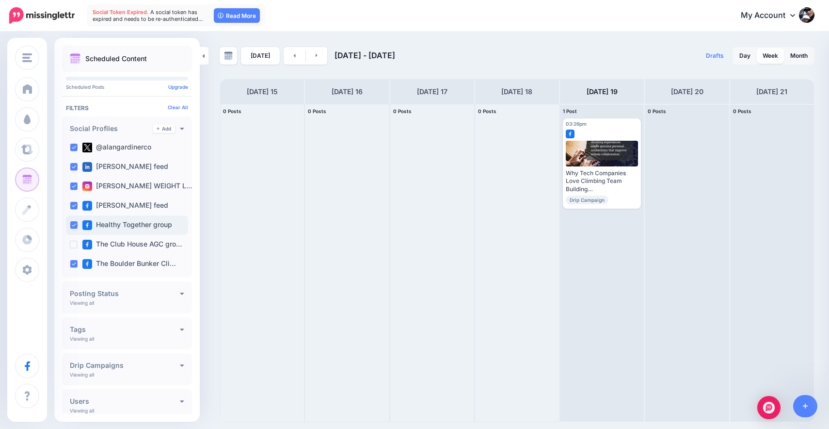
click at [75, 226] on ins at bounding box center [74, 225] width 8 height 8
click at [75, 201] on div "[PERSON_NAME] feed" at bounding box center [127, 205] width 122 height 19
click at [73, 184] on ins at bounding box center [74, 186] width 8 height 8
click at [73, 163] on ins at bounding box center [74, 167] width 8 height 8
click at [73, 143] on div "@alangardinerco" at bounding box center [127, 147] width 122 height 19
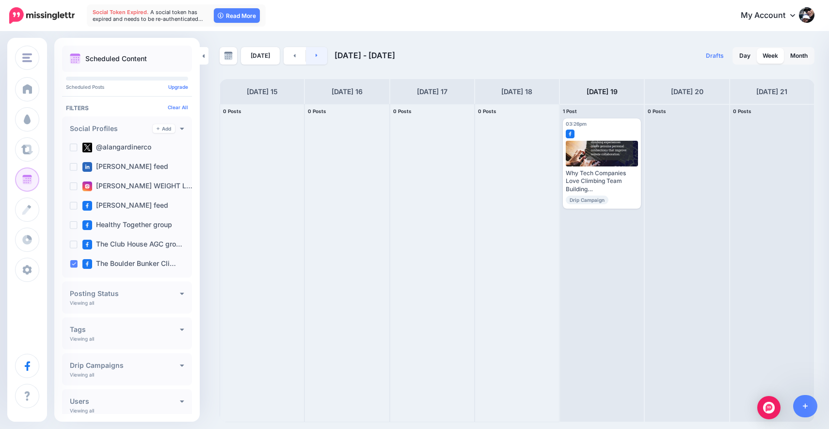
click at [311, 51] on link at bounding box center [317, 55] width 22 height 17
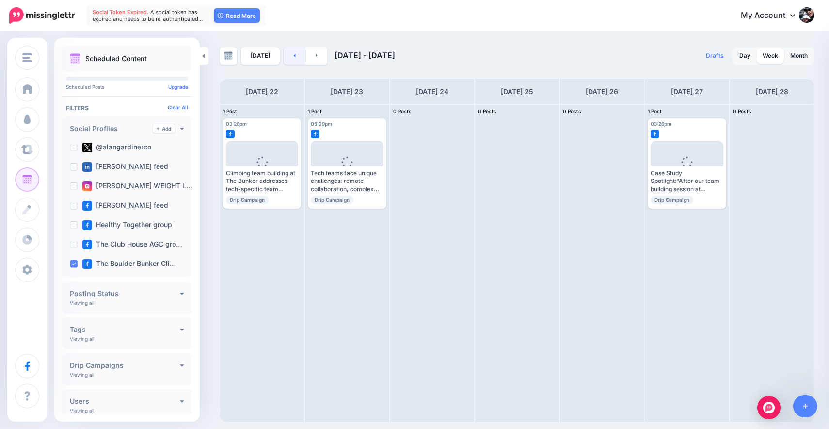
click at [295, 59] on link at bounding box center [295, 55] width 22 height 17
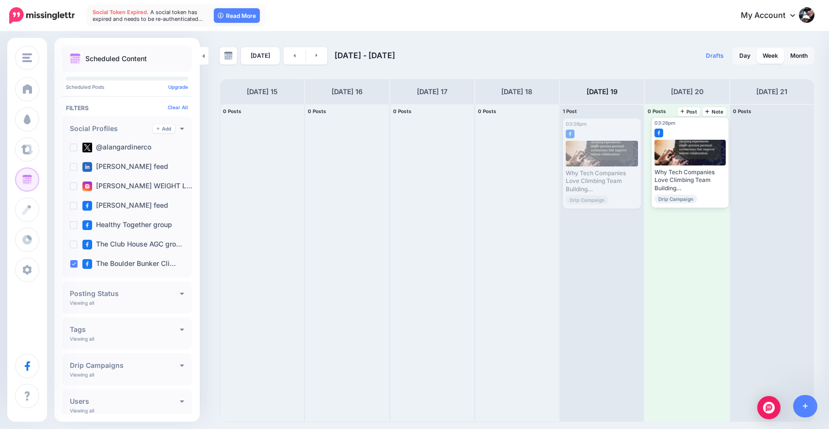
drag, startPoint x: 609, startPoint y: 129, endPoint x: 696, endPoint y: 127, distance: 87.3
